Goal: Information Seeking & Learning: Learn about a topic

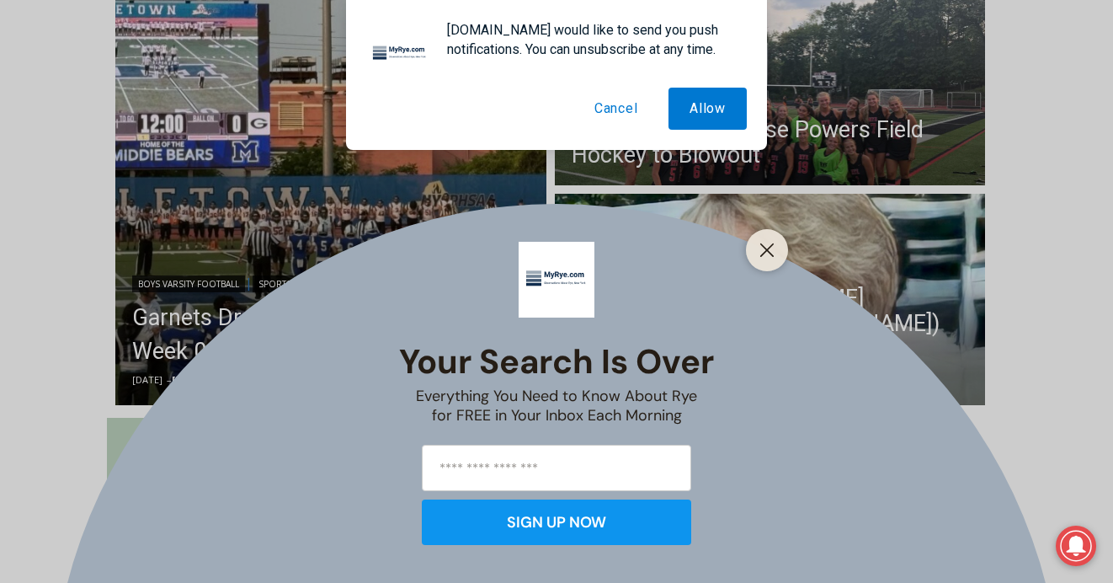
scroll to position [503, 0]
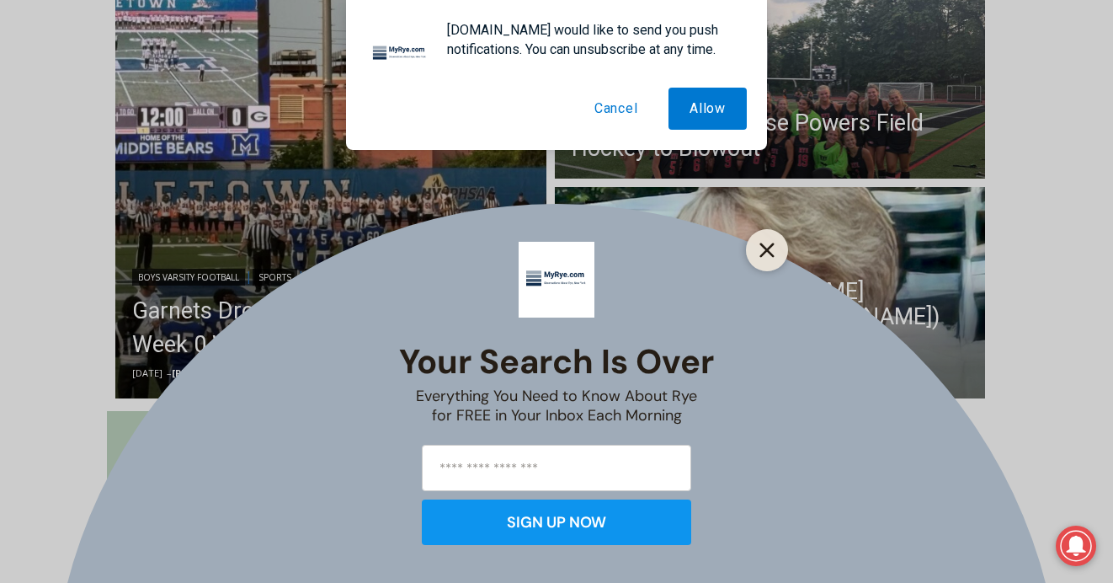
click at [763, 249] on icon "Close" at bounding box center [766, 249] width 15 height 15
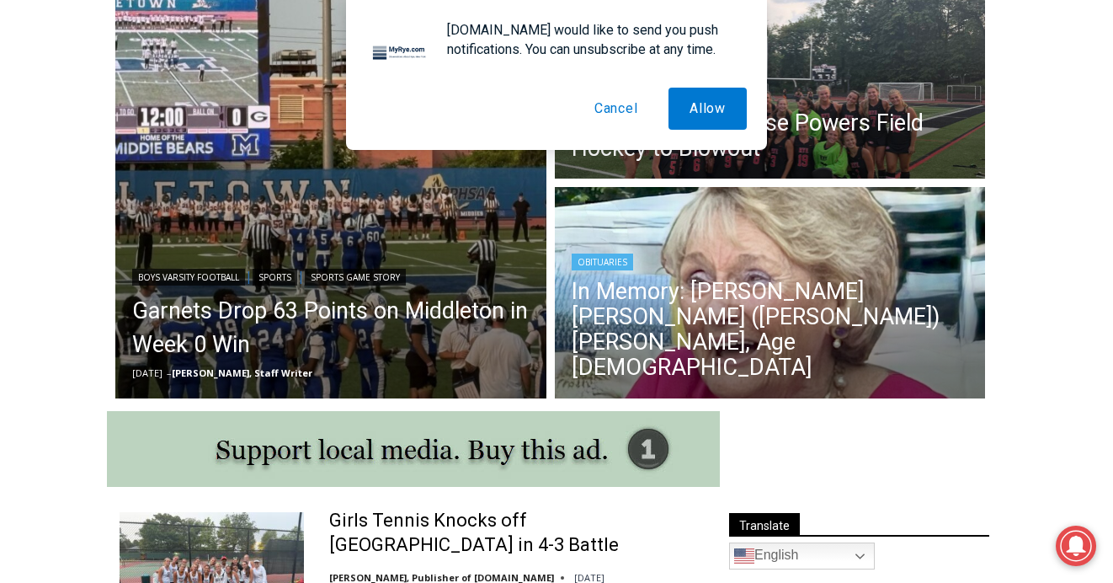
click at [759, 276] on img "Read More In Memory: Maureen Catherine (Devlin) Koecheler, Age 83" at bounding box center [770, 295] width 431 height 216
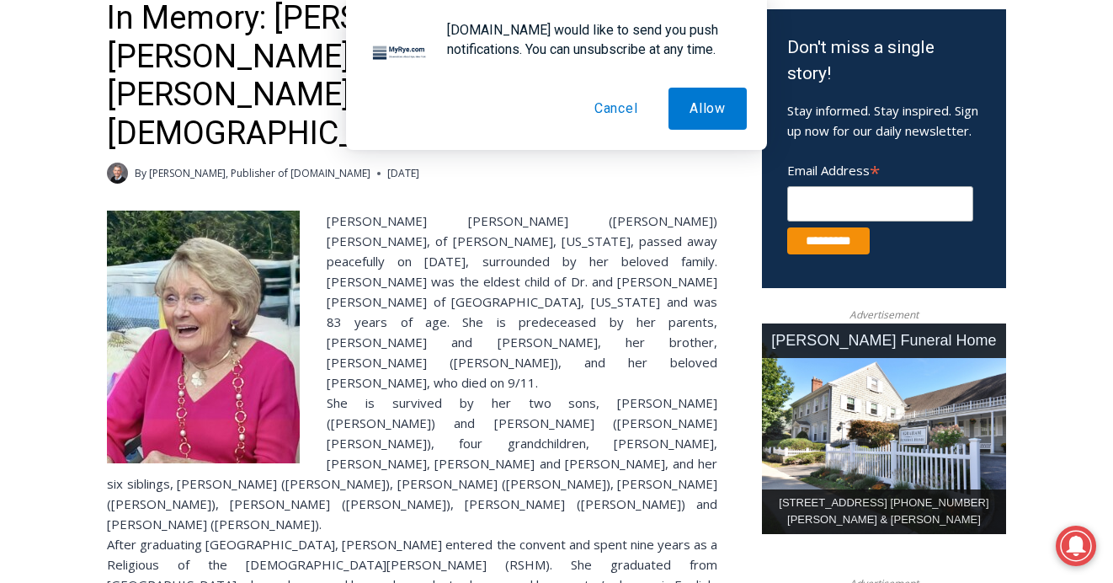
scroll to position [549, 0]
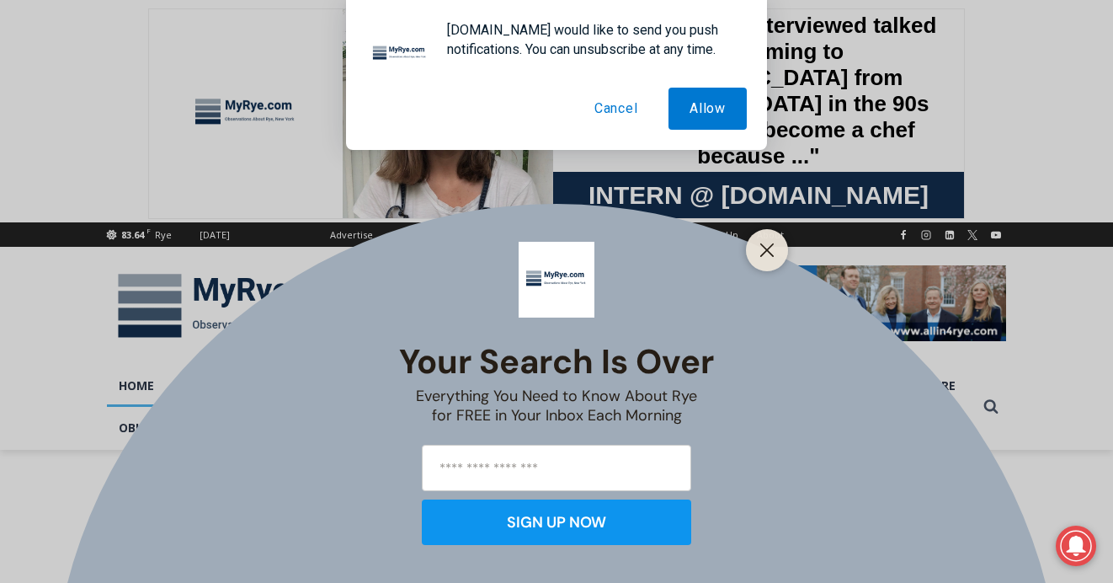
click at [765, 250] on line "Close" at bounding box center [767, 250] width 12 height 12
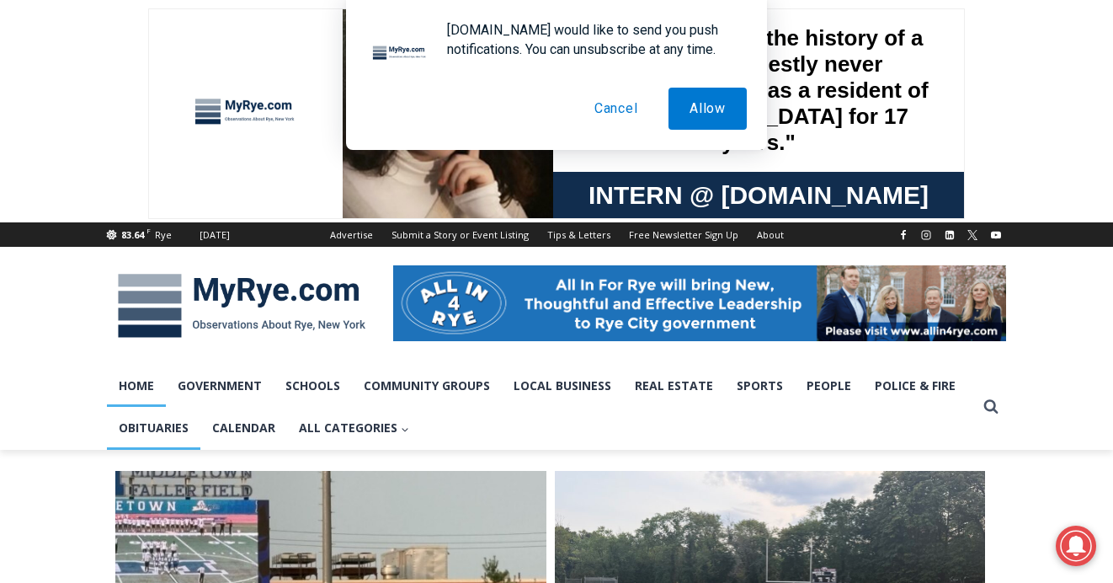
click at [171, 428] on link "Obituaries" at bounding box center [153, 428] width 93 height 42
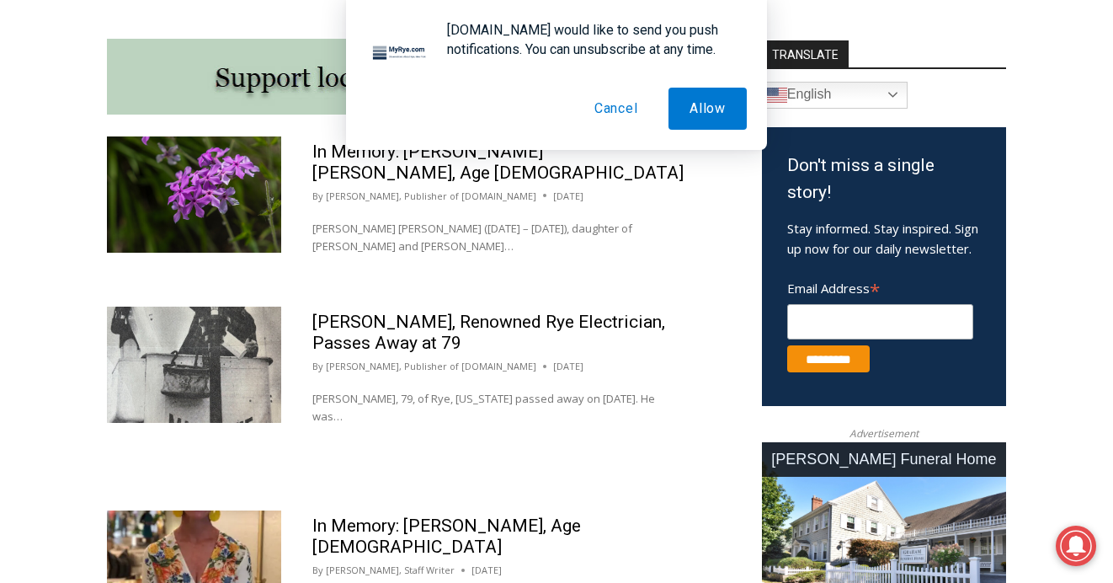
scroll to position [897, 0]
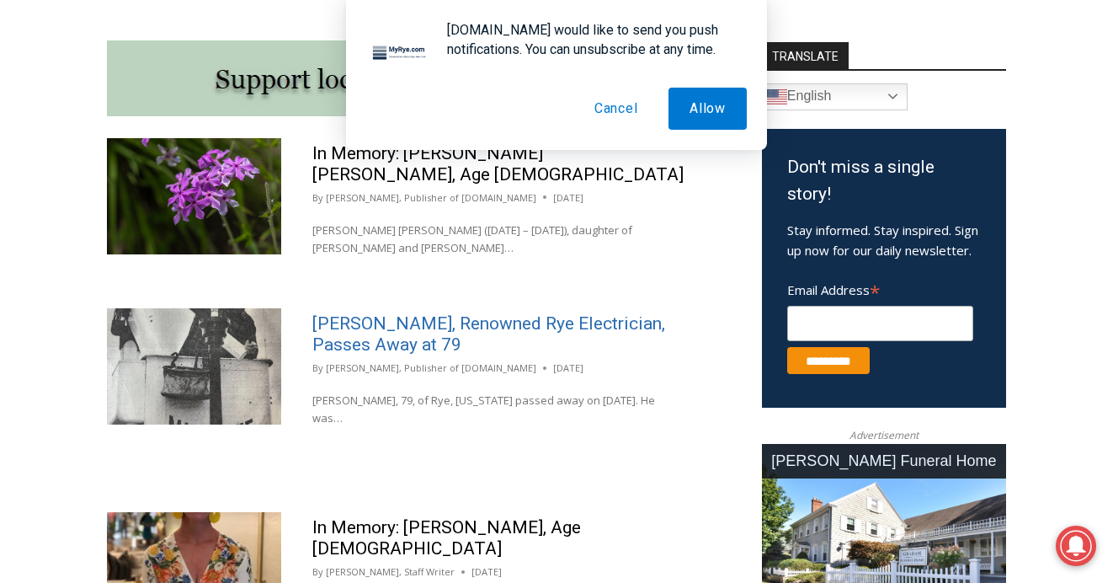
click at [361, 313] on link "Greg MacKenzie, Renowned Rye Electrician, Passes Away at 79" at bounding box center [488, 333] width 353 height 41
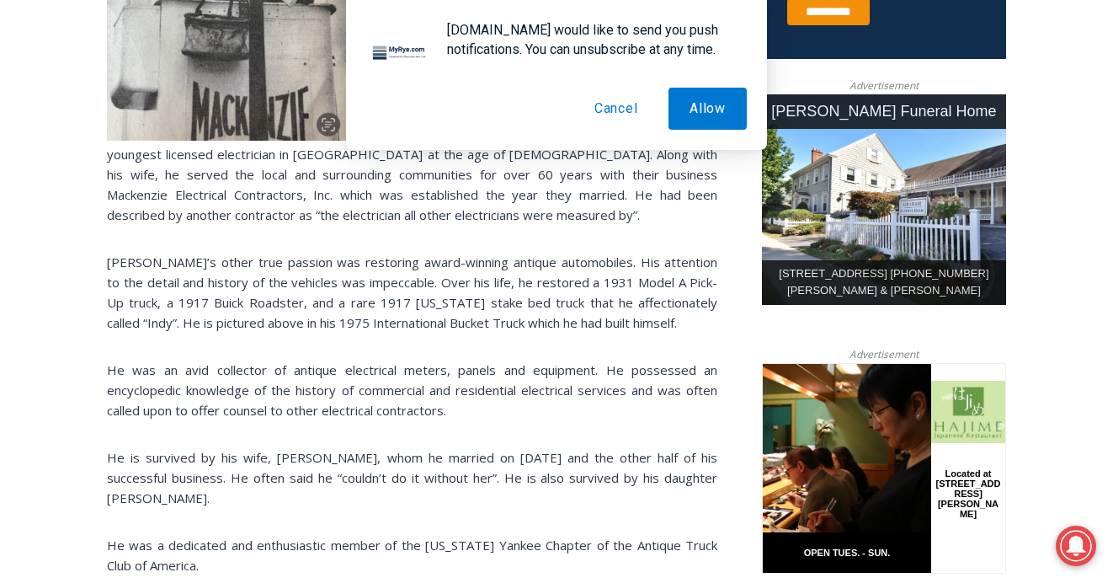
scroll to position [784, 0]
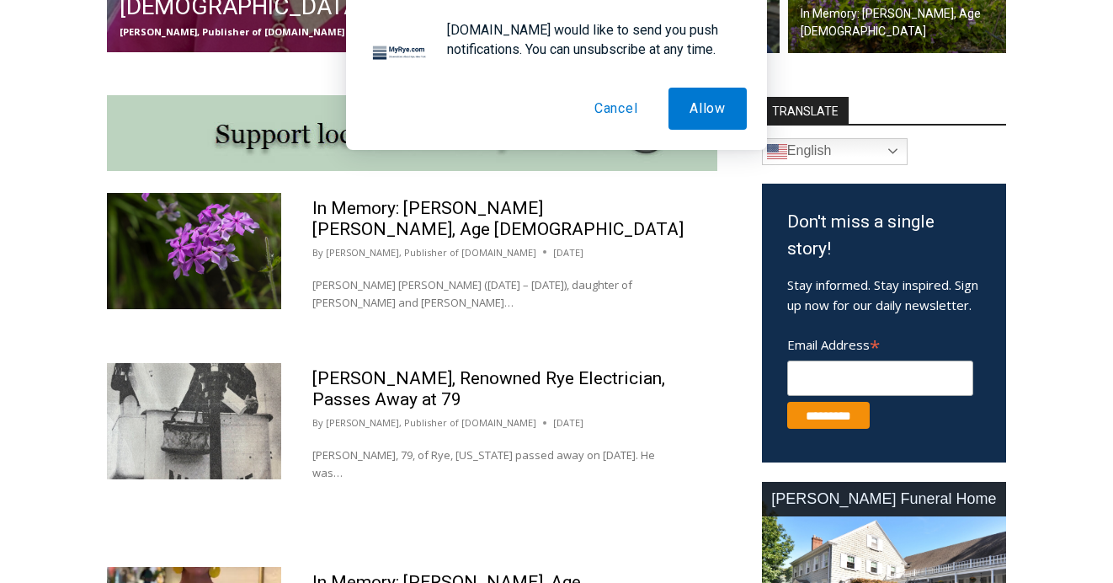
scroll to position [825, 0]
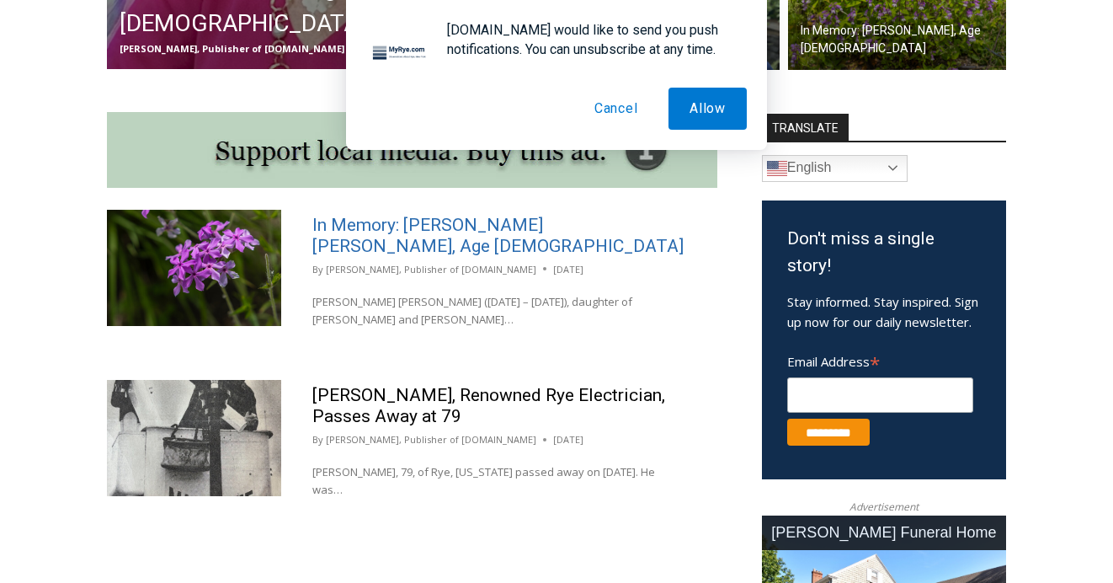
click at [379, 225] on link "In Memory: [PERSON_NAME] [PERSON_NAME], Age [DEMOGRAPHIC_DATA]" at bounding box center [497, 235] width 371 height 41
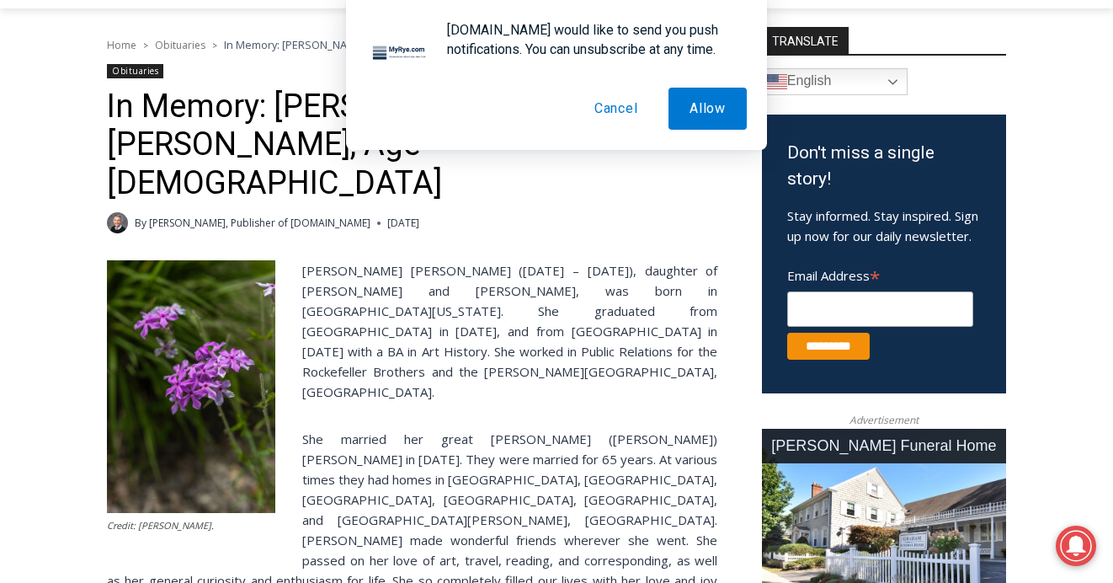
scroll to position [434, 0]
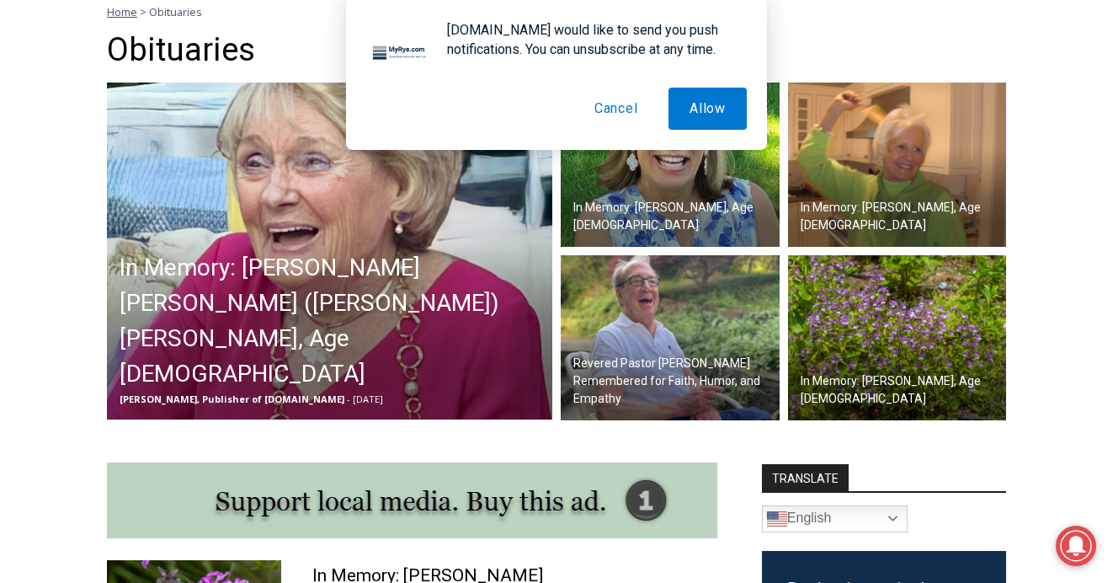
scroll to position [473, 0]
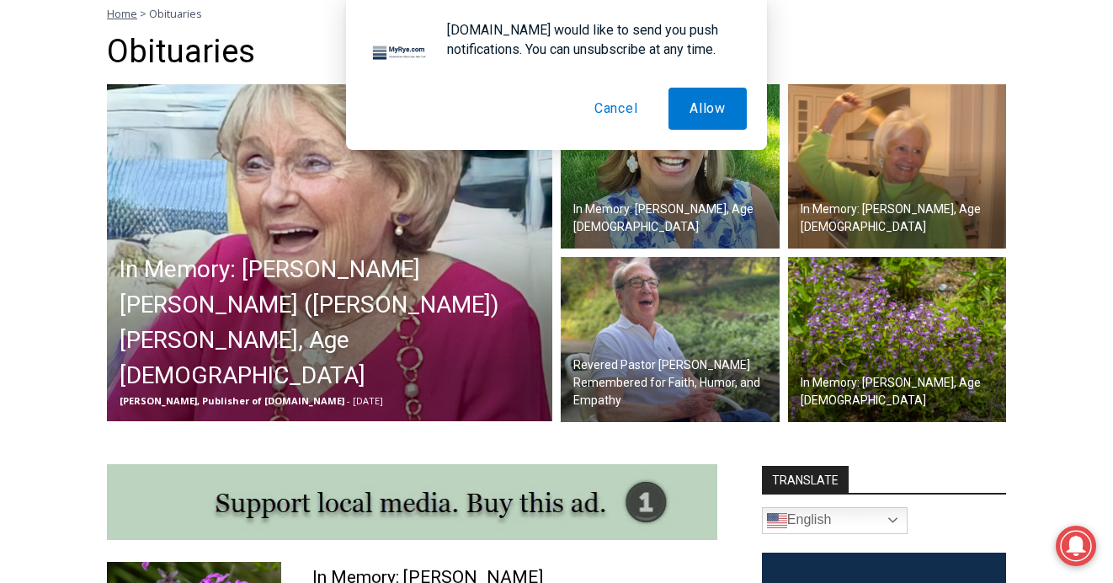
click at [860, 312] on img at bounding box center [897, 339] width 219 height 165
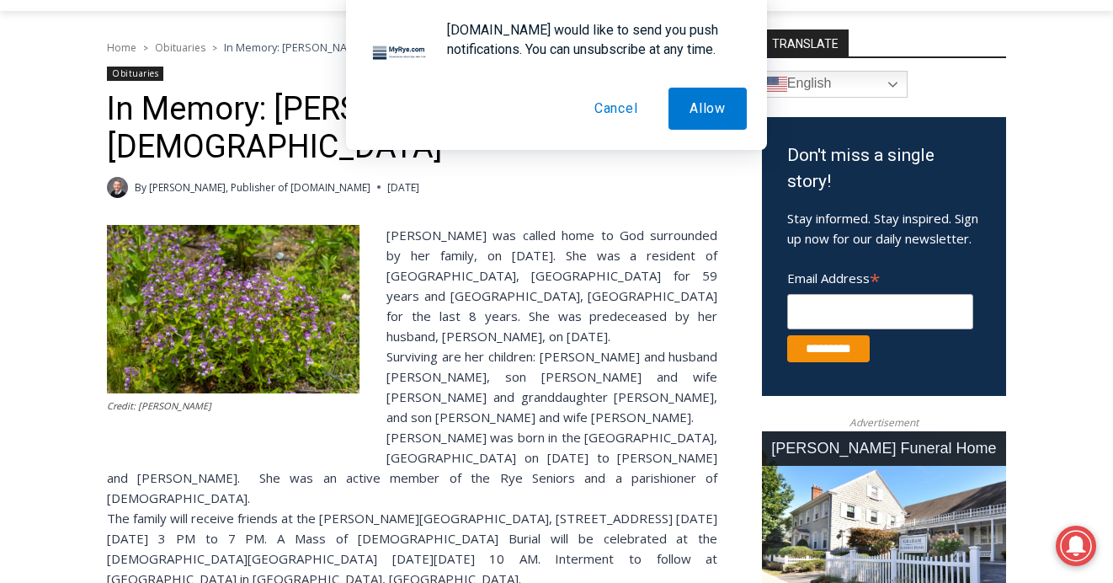
scroll to position [443, 0]
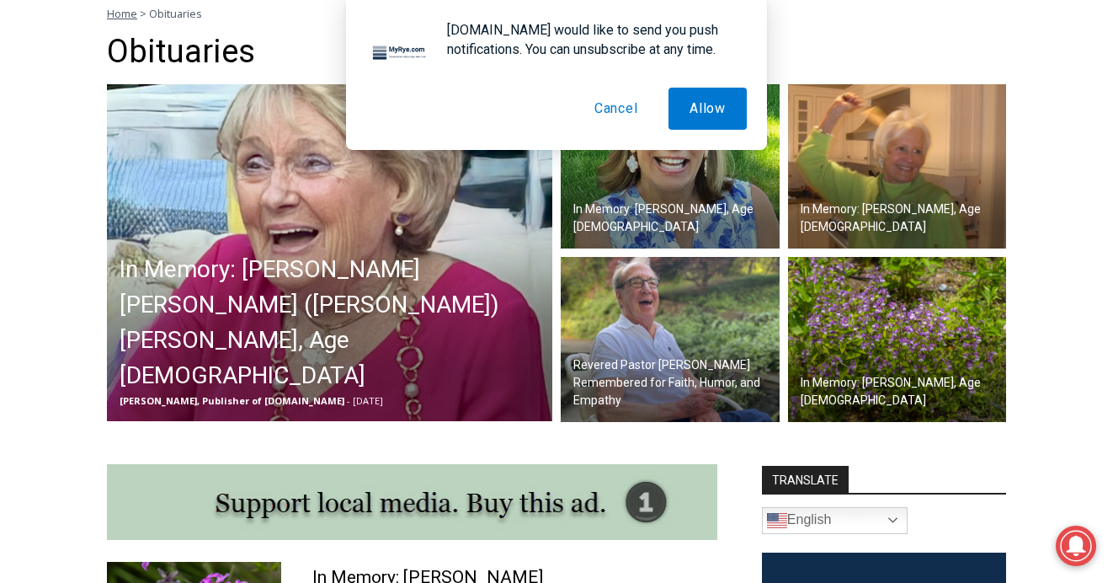
click at [684, 357] on h2 "Revered Pastor [PERSON_NAME] Remembered for Faith, Humor, and Empathy" at bounding box center [674, 382] width 202 height 53
click at [897, 135] on div "MyRye.com would like to send you push notifications. You can unsubscribe at any…" at bounding box center [556, 75] width 1113 height 150
click at [623, 107] on button "Cancel" at bounding box center [616, 109] width 86 height 42
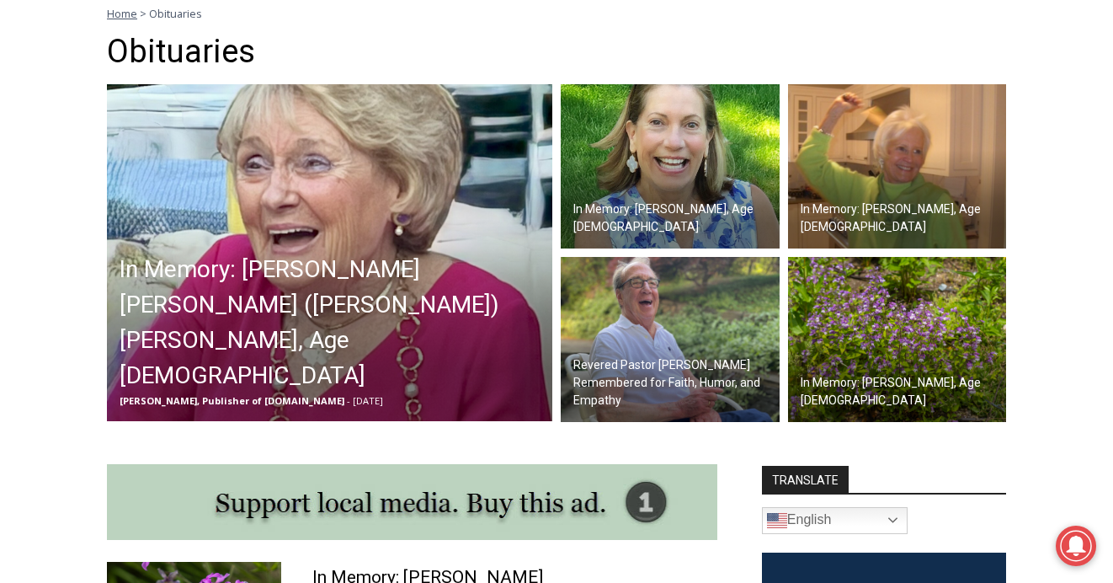
click at [916, 133] on img at bounding box center [897, 166] width 219 height 165
click at [649, 157] on img at bounding box center [670, 166] width 219 height 165
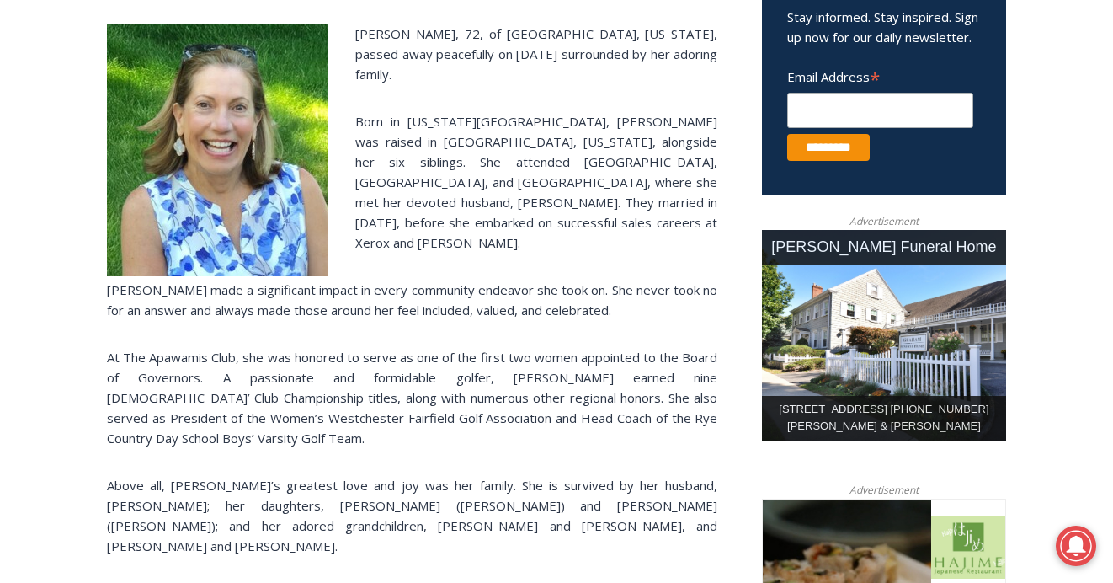
scroll to position [647, 0]
